Goal: Task Accomplishment & Management: Use online tool/utility

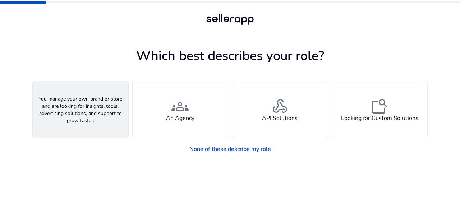
click at [92, 123] on div "person A Seller" at bounding box center [81, 109] width 96 height 57
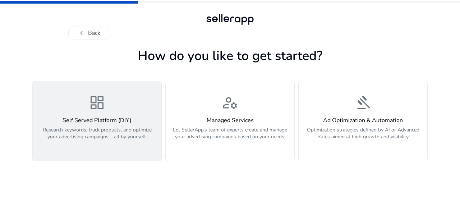
click at [91, 127] on p "Research keywords, track products, and optimize your advertising campaigns – al…" at bounding box center [97, 138] width 120 height 22
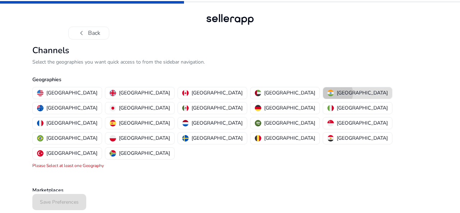
click at [328, 93] on div "[GEOGRAPHIC_DATA]" at bounding box center [358, 93] width 60 height 8
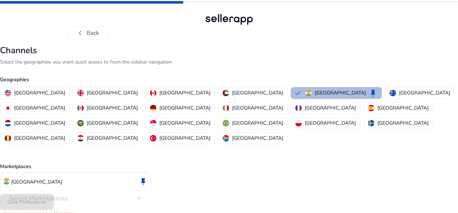
click at [68, 194] on span "Select Marketplaces" at bounding box center [38, 198] width 59 height 9
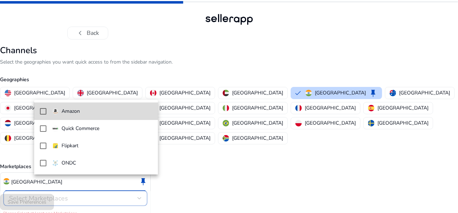
click at [35, 107] on mat-option "Amazon" at bounding box center [96, 111] width 124 height 17
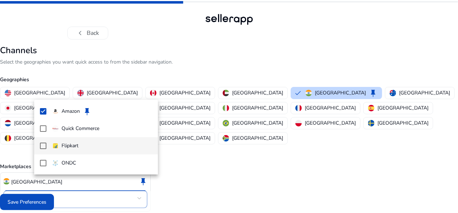
click at [45, 145] on mat-pseudo-checkbox at bounding box center [43, 146] width 6 height 6
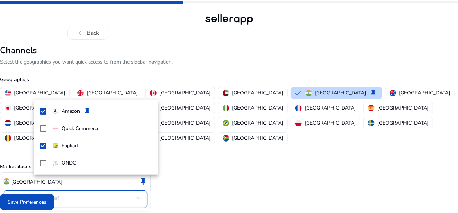
click at [53, 200] on div at bounding box center [229, 106] width 458 height 213
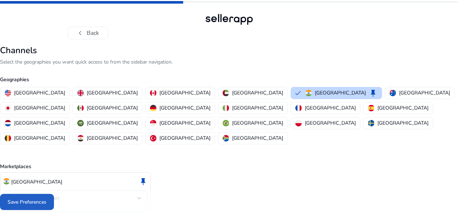
click at [46, 200] on span "Save Preferences" at bounding box center [27, 203] width 39 height 8
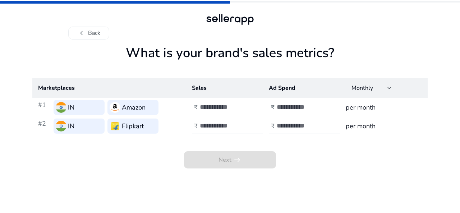
click at [362, 110] on h3 "per month" at bounding box center [384, 107] width 76 height 10
click at [389, 91] on div at bounding box center [390, 88] width 4 height 9
click at [373, 104] on span "Monthly" at bounding box center [366, 108] width 28 height 8
click at [227, 108] on input "number" at bounding box center [224, 107] width 49 height 8
type input "*****"
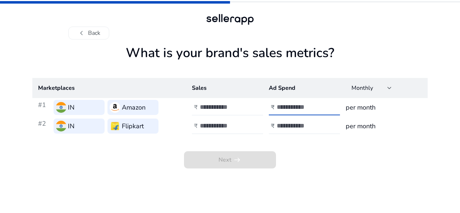
click at [292, 106] on input "number" at bounding box center [301, 107] width 49 height 8
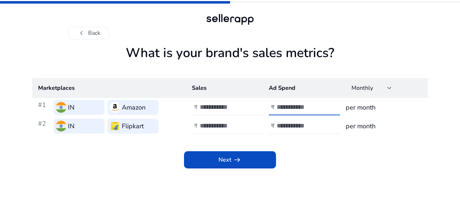
type input "****"
click at [216, 130] on input "number" at bounding box center [224, 126] width 49 height 8
type input "*****"
click at [275, 124] on div "₹" at bounding box center [273, 126] width 8 height 7
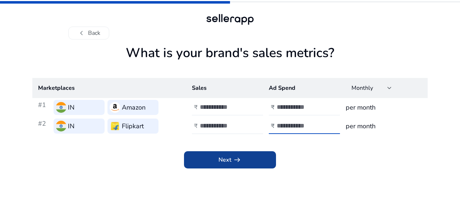
type input "****"
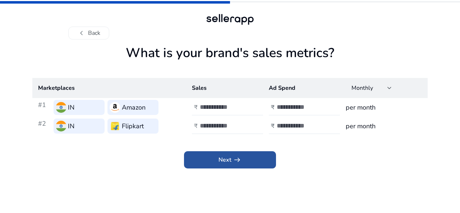
click at [227, 162] on span "Next arrow_right_alt" at bounding box center [230, 160] width 23 height 9
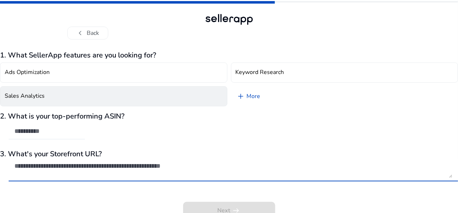
click at [175, 97] on div "1. What SellerApp features are you looking for? Ads Optimization Keyword Resear…" at bounding box center [229, 135] width 458 height 168
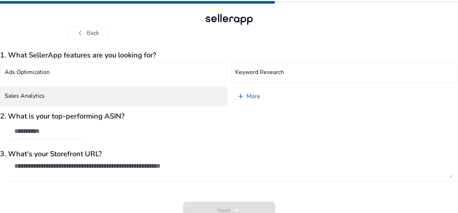
click at [144, 93] on button "Sales Analytics" at bounding box center [113, 96] width 227 height 20
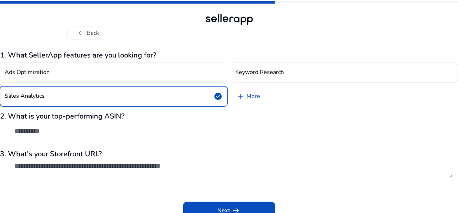
click at [140, 174] on textarea at bounding box center [233, 170] width 438 height 16
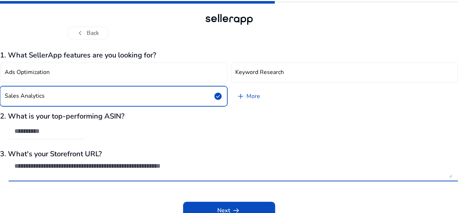
paste textarea "**********"
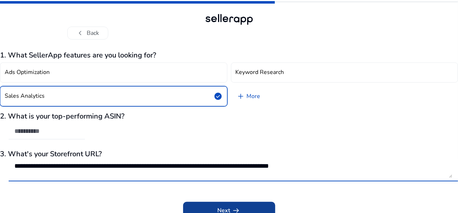
type textarea "**********"
click at [195, 205] on span at bounding box center [229, 210] width 92 height 17
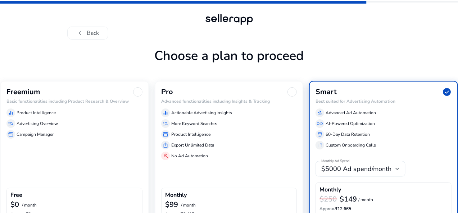
scroll to position [47, 0]
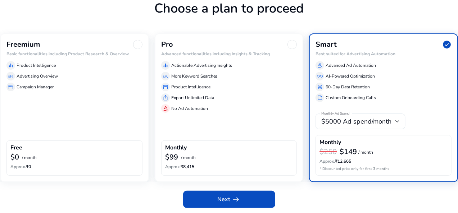
click at [134, 160] on div "$0 / month" at bounding box center [74, 157] width 128 height 9
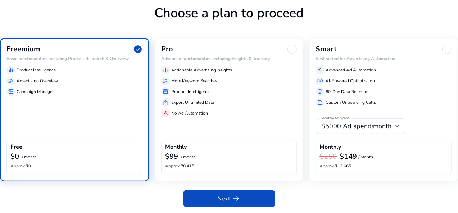
scroll to position [42, 0]
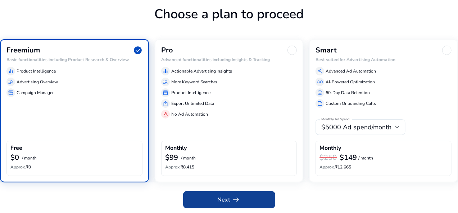
click at [219, 194] on span at bounding box center [229, 199] width 92 height 17
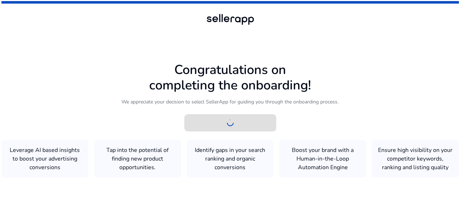
scroll to position [0, 0]
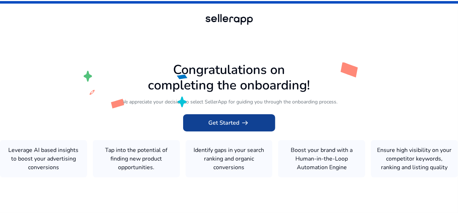
click at [245, 119] on span "arrow_right_alt" at bounding box center [245, 123] width 9 height 9
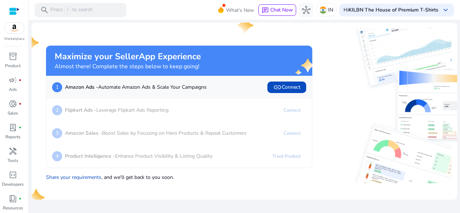
click at [323, 79] on img at bounding box center [384, 59] width 133 height 62
click at [95, 113] on b "Flipkart Ads -" at bounding box center [80, 110] width 31 height 7
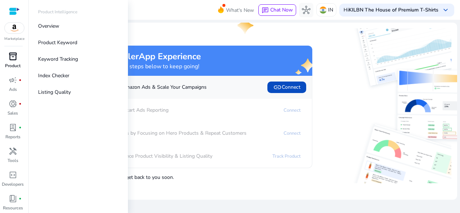
click at [10, 65] on p "Product" at bounding box center [12, 66] width 15 height 6
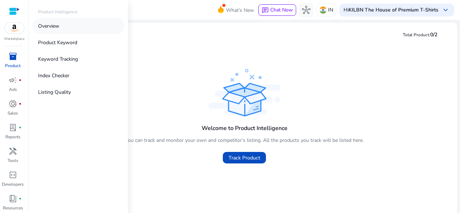
click at [52, 31] on link "Overview" at bounding box center [78, 26] width 92 height 16
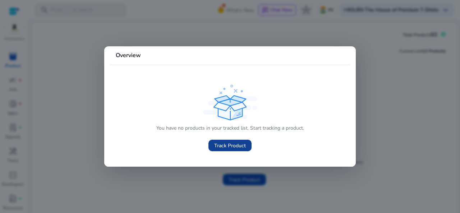
drag, startPoint x: 226, startPoint y: 151, endPoint x: 221, endPoint y: 143, distance: 10.0
click at [221, 143] on link "Track Product" at bounding box center [230, 146] width 43 height 12
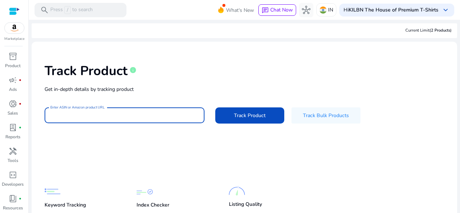
click at [102, 116] on input "Enter ASIN or Amazon product URL" at bounding box center [124, 115] width 149 height 8
paste input "**********"
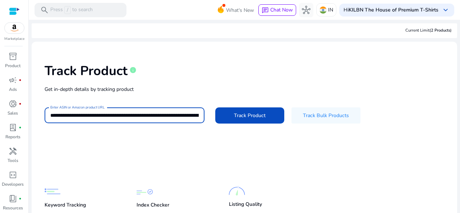
scroll to position [0, 1560]
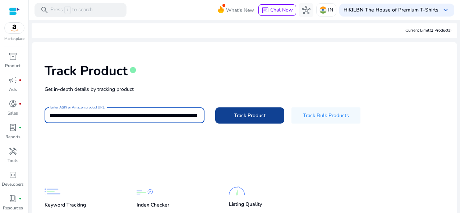
type input "**********"
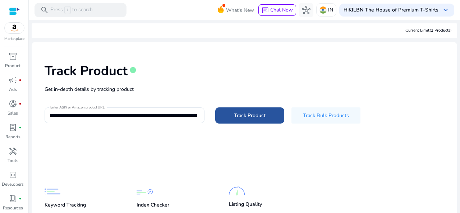
click at [235, 119] on span "Track Product" at bounding box center [250, 116] width 32 height 8
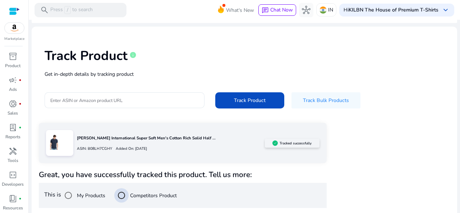
scroll to position [101, 0]
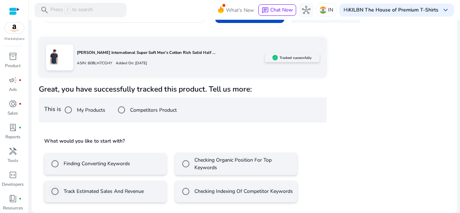
click at [92, 196] on div "Track Estimated Sales And Revenue" at bounding box center [96, 191] width 96 height 14
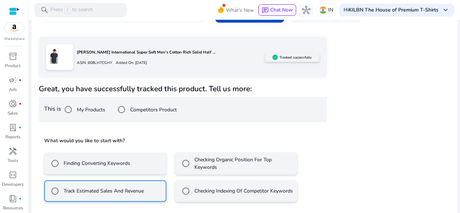
scroll to position [133, 0]
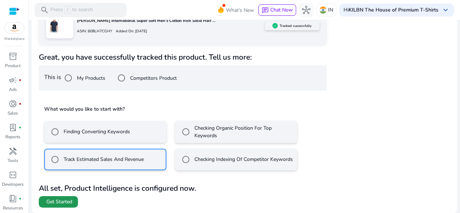
click at [63, 201] on span "Get Started" at bounding box center [59, 202] width 26 height 7
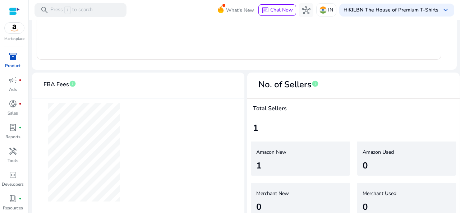
scroll to position [418, 0]
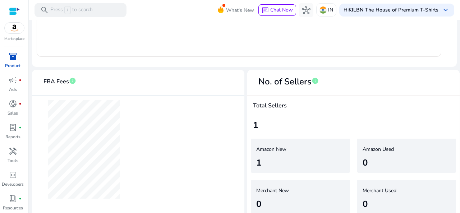
drag, startPoint x: 455, startPoint y: 182, endPoint x: 454, endPoint y: 207, distance: 24.5
click at [454, 207] on div "Merchant Used 0" at bounding box center [407, 199] width 106 height 44
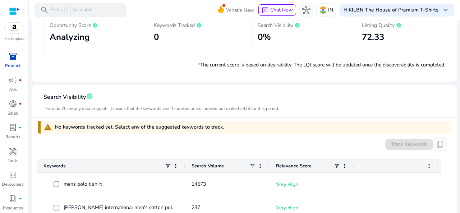
scroll to position [0, 0]
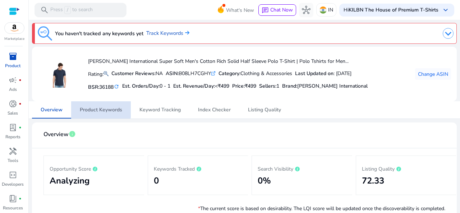
click at [91, 108] on span "Product Keywords" at bounding box center [101, 110] width 42 height 5
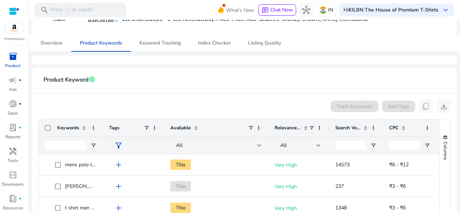
scroll to position [66, 0]
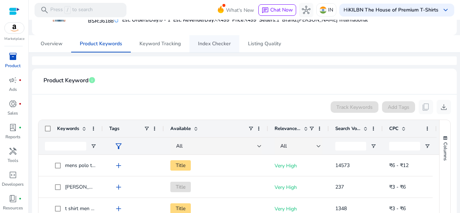
click at [206, 43] on span "Index Checker" at bounding box center [214, 43] width 33 height 5
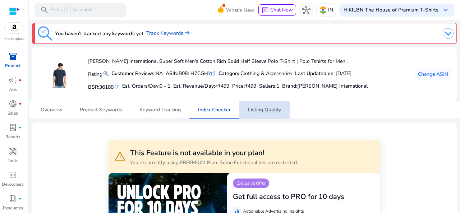
click at [269, 116] on span "Listing Quality" at bounding box center [264, 109] width 33 height 17
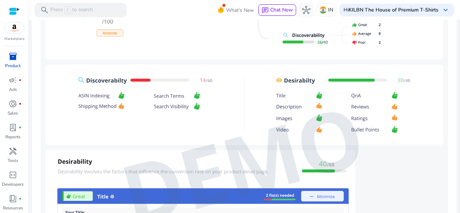
scroll to position [448, 0]
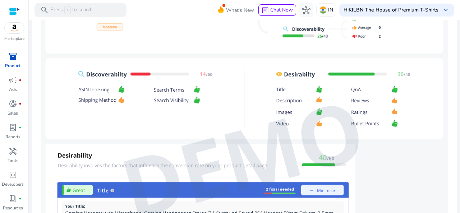
drag, startPoint x: 457, startPoint y: 141, endPoint x: 452, endPoint y: 183, distance: 41.9
click at [452, 183] on mat-sidenav-content "search Press / to search What's New chat Chat Now hub IN Hi KILBN The House of …" at bounding box center [245, 106] width 432 height 213
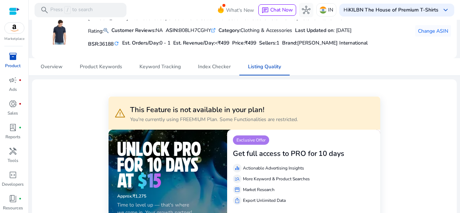
scroll to position [37, 0]
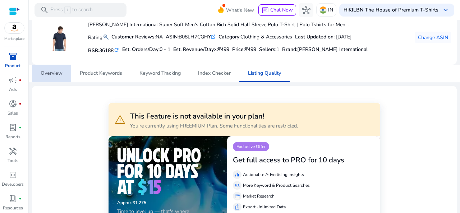
click at [55, 73] on span "Overview" at bounding box center [52, 73] width 22 height 5
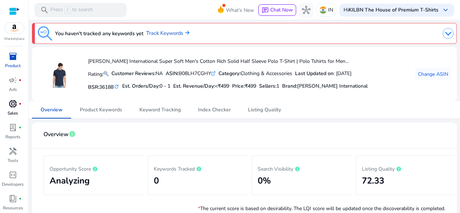
click at [18, 105] on div "donut_small fiber_manual_record" at bounding box center [13, 104] width 20 height 12
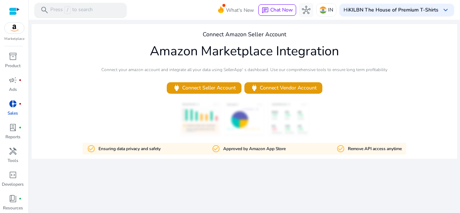
click at [96, 10] on div "search Press / to search" at bounding box center [81, 10] width 92 height 14
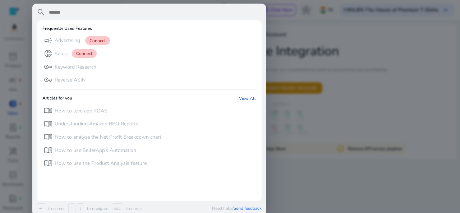
click at [268, 50] on div at bounding box center [230, 106] width 460 height 213
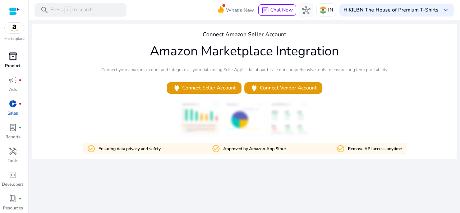
click at [12, 67] on p "Product" at bounding box center [12, 66] width 15 height 6
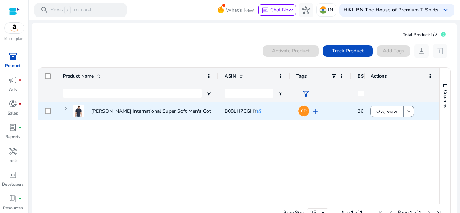
click at [284, 119] on div "B08LH7CGHY .st0{fill:#2c8af8}" at bounding box center [254, 111] width 72 height 18
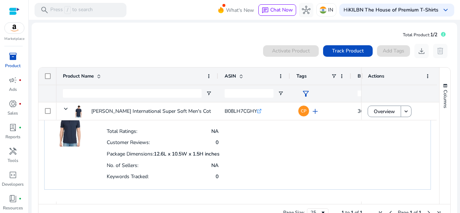
scroll to position [18, 0]
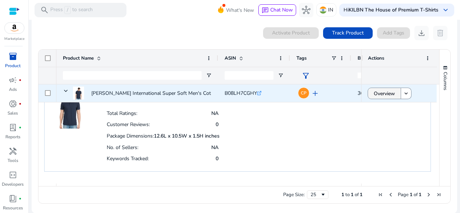
click at [375, 91] on span "Overview" at bounding box center [384, 93] width 21 height 15
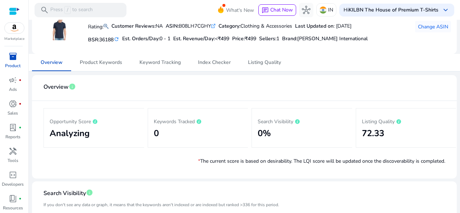
scroll to position [57, 0]
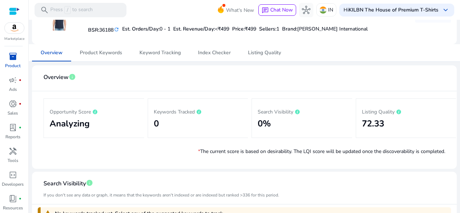
drag, startPoint x: 457, startPoint y: 81, endPoint x: 456, endPoint y: 89, distance: 7.6
click at [456, 89] on mat-sidenav-content "search Press / to search What's New chat Chat Now hub IN Hi KILBN The House of …" at bounding box center [245, 106] width 432 height 213
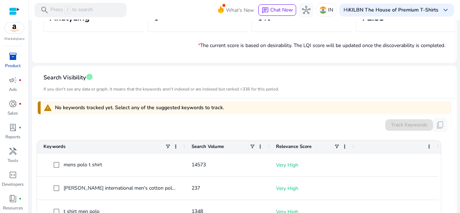
scroll to position [166, 0]
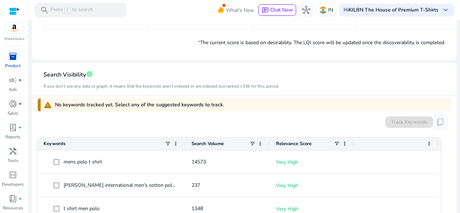
drag, startPoint x: 456, startPoint y: 102, endPoint x: 456, endPoint y: 114, distance: 11.9
click at [456, 114] on mat-sidenav-content "search Press / to search What's New chat Chat Now hub IN Hi KILBN The House of …" at bounding box center [245, 106] width 432 height 213
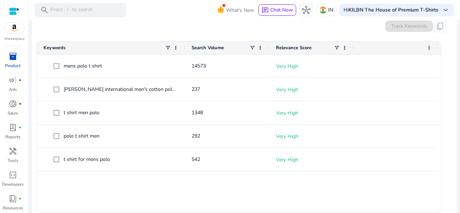
scroll to position [264, 0]
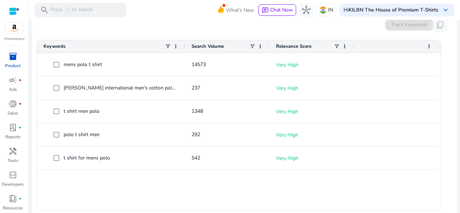
drag, startPoint x: 452, startPoint y: 118, endPoint x: 450, endPoint y: 149, distance: 31.0
click at [450, 149] on mat-card "Search Visibility info If you don't see any data or graph, it means that the ke…" at bounding box center [244, 93] width 425 height 256
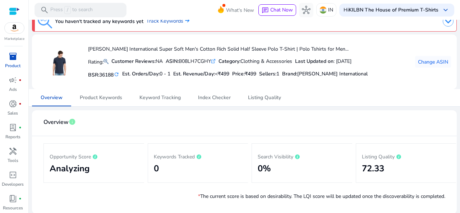
scroll to position [10, 0]
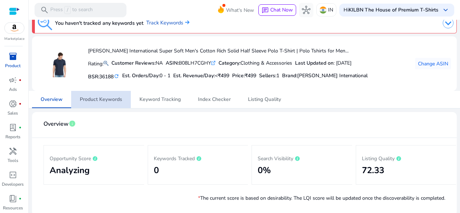
click at [89, 95] on span "Product Keywords" at bounding box center [101, 99] width 42 height 17
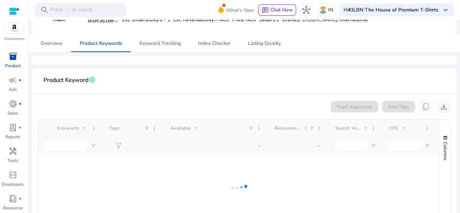
scroll to position [66, 0]
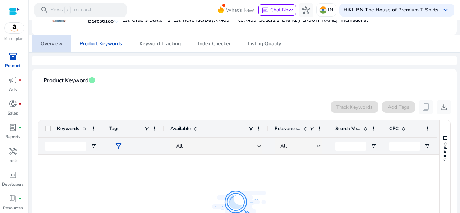
click at [47, 38] on span "Overview" at bounding box center [52, 43] width 22 height 17
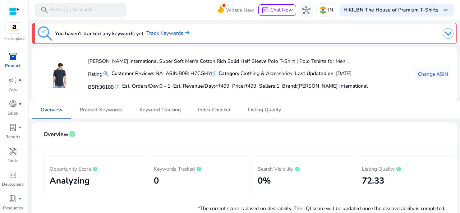
click at [285, 124] on mat-card "Overview info Opportunity Score Analyzing Keywords Tracked 0 Search Visibility …" at bounding box center [244, 175] width 425 height 104
